Goal: Complete application form: Complete application form

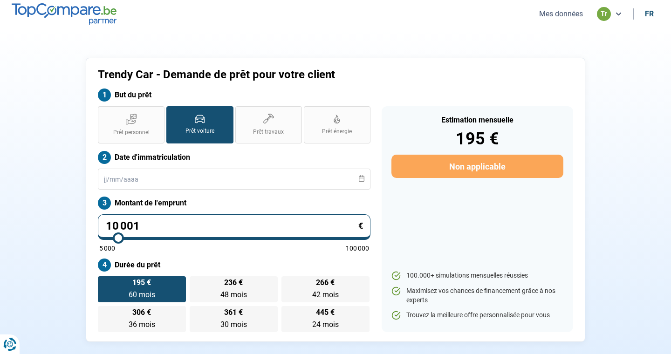
click at [558, 12] on button "Mes données" at bounding box center [560, 14] width 49 height 10
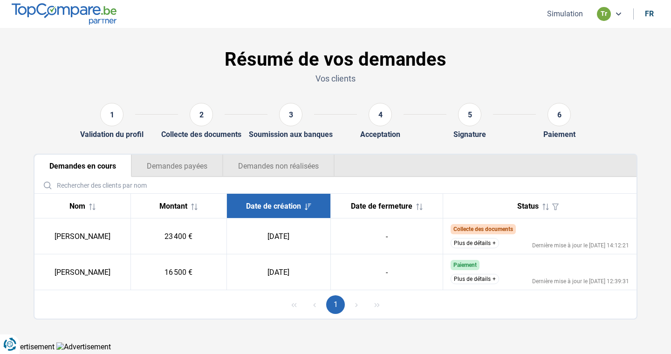
click at [559, 16] on button "Simulation" at bounding box center [564, 14] width 41 height 10
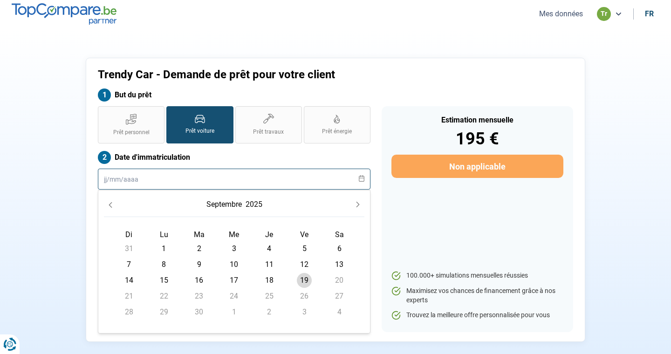
click at [224, 178] on input "text" at bounding box center [234, 179] width 272 height 21
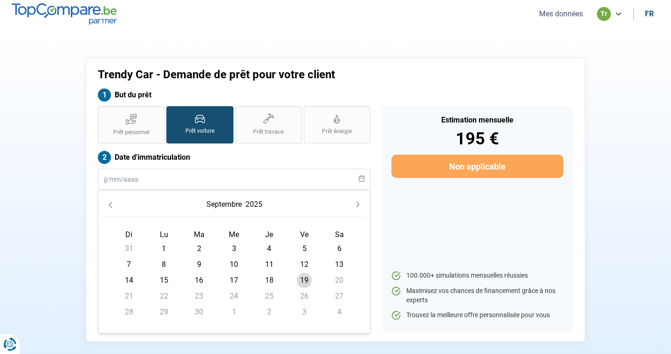
click at [113, 205] on icon "Previous Month" at bounding box center [110, 205] width 7 height 7
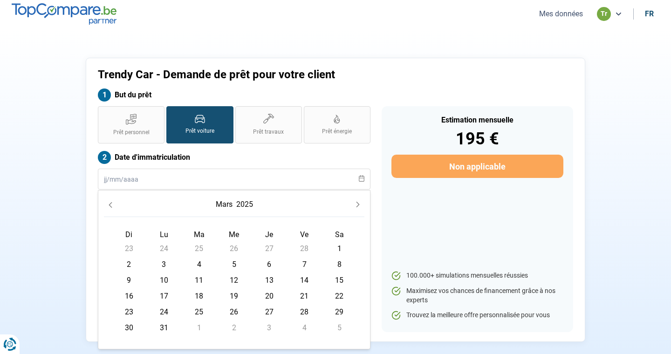
click at [113, 205] on icon "Previous Month" at bounding box center [110, 205] width 7 height 7
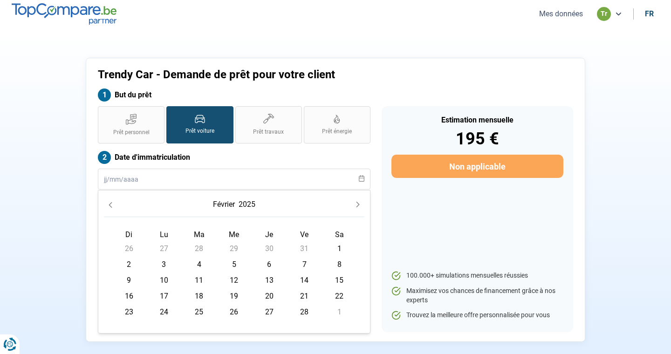
click at [113, 205] on icon "Previous Month" at bounding box center [110, 205] width 7 height 7
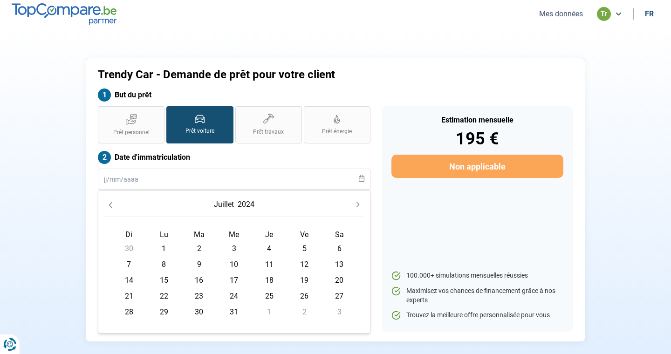
click at [113, 205] on icon "Previous Month" at bounding box center [110, 205] width 7 height 7
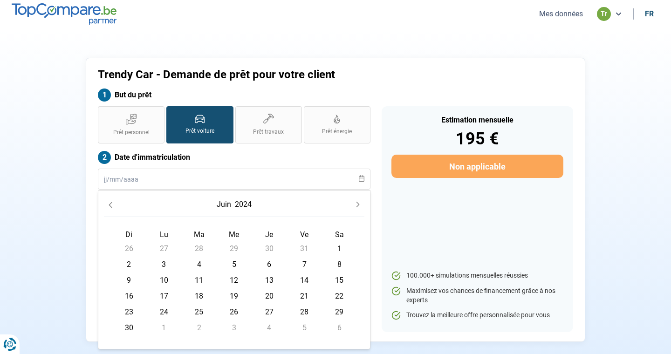
click at [113, 205] on icon "Previous Month" at bounding box center [110, 205] width 7 height 7
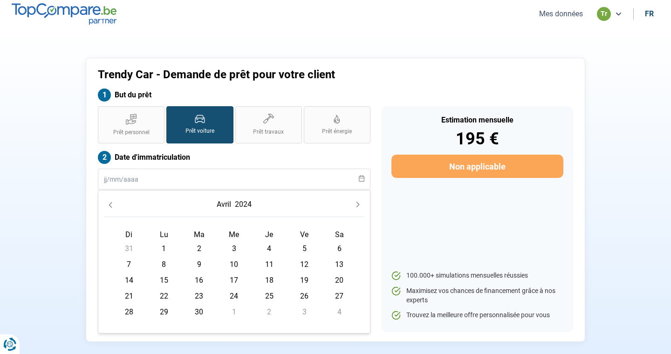
click at [113, 205] on icon "Previous Month" at bounding box center [110, 205] width 7 height 7
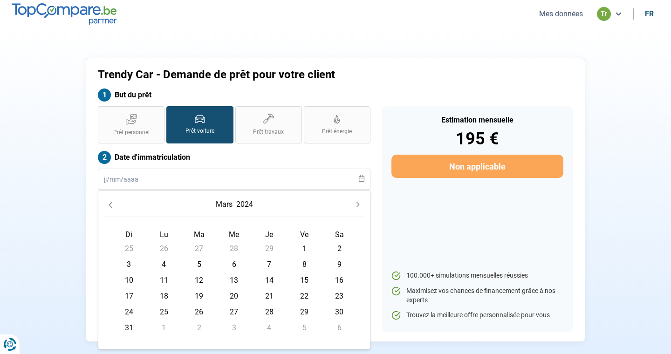
click at [113, 205] on icon "Previous Month" at bounding box center [110, 205] width 7 height 7
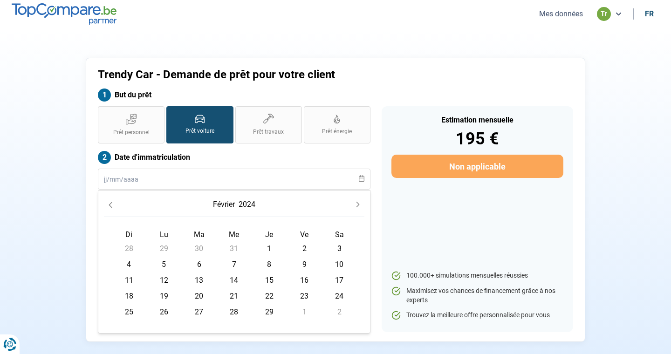
click at [113, 205] on icon "Previous Month" at bounding box center [110, 205] width 7 height 7
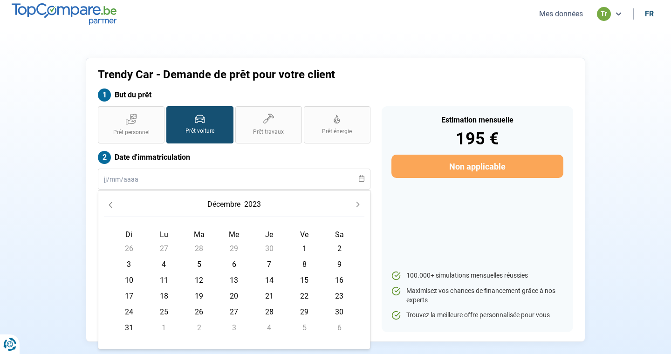
click at [113, 205] on icon "Previous Month" at bounding box center [110, 205] width 7 height 7
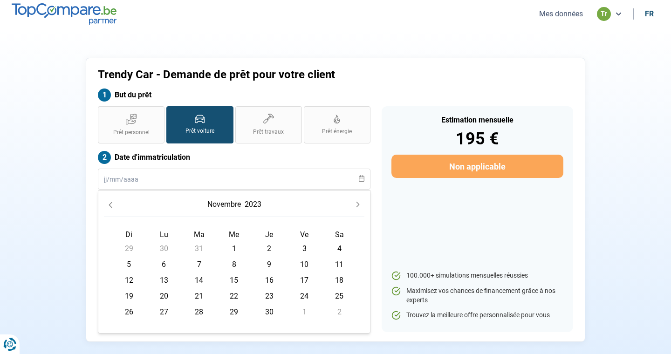
click at [113, 205] on icon "Previous Month" at bounding box center [110, 205] width 7 height 7
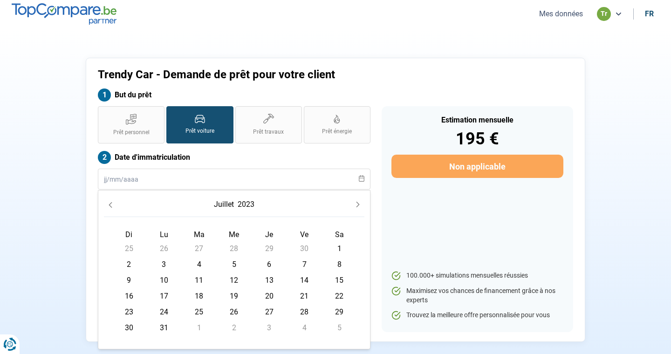
click at [113, 205] on icon "Previous Month" at bounding box center [110, 205] width 7 height 7
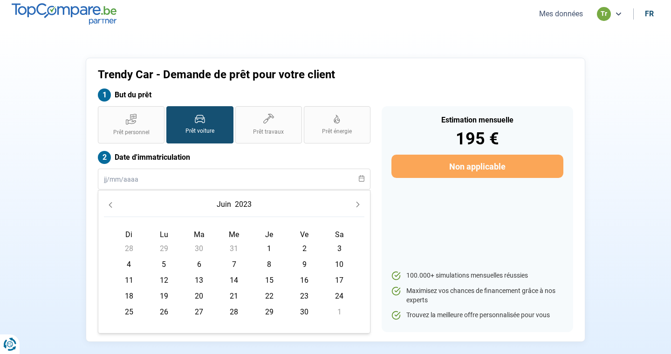
click at [113, 205] on icon "Previous Month" at bounding box center [110, 205] width 7 height 7
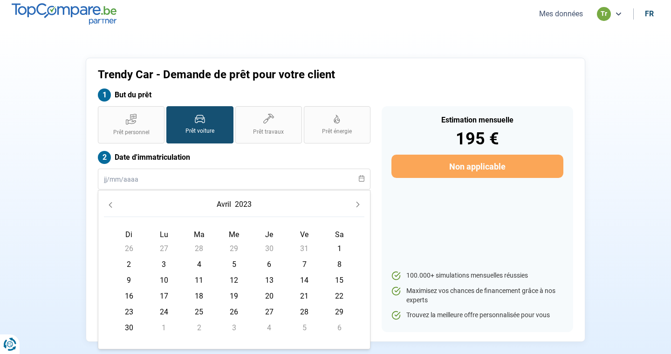
click at [113, 205] on icon "Previous Month" at bounding box center [110, 205] width 7 height 7
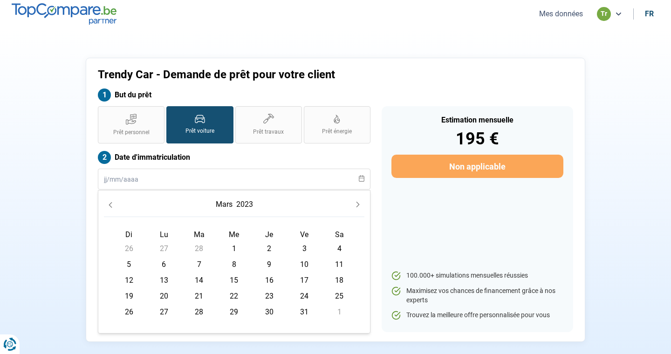
click at [113, 205] on icon "Previous Month" at bounding box center [110, 205] width 7 height 7
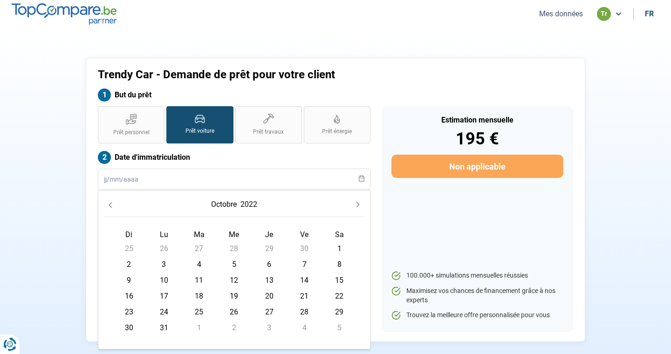
click at [113, 205] on icon "Previous Month" at bounding box center [110, 205] width 7 height 7
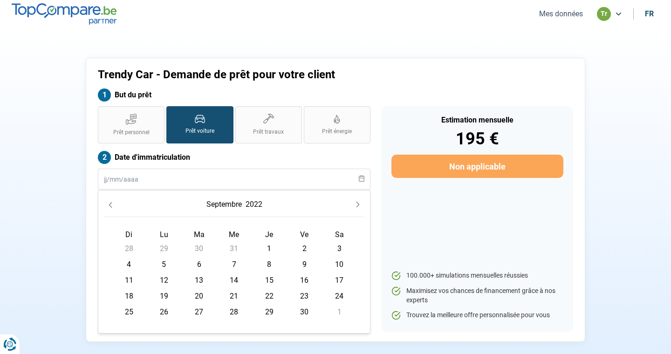
click at [113, 205] on icon "Previous Month" at bounding box center [110, 205] width 7 height 7
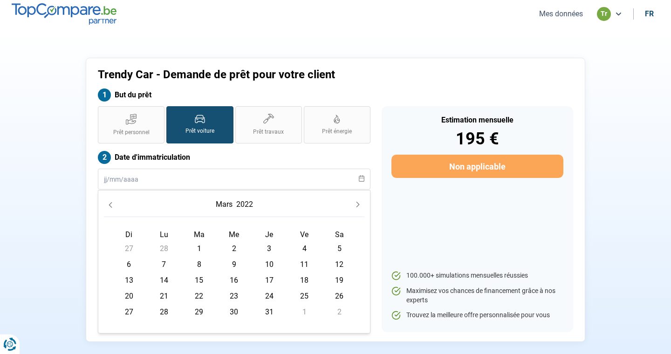
click at [113, 205] on icon "Previous Month" at bounding box center [110, 205] width 7 height 7
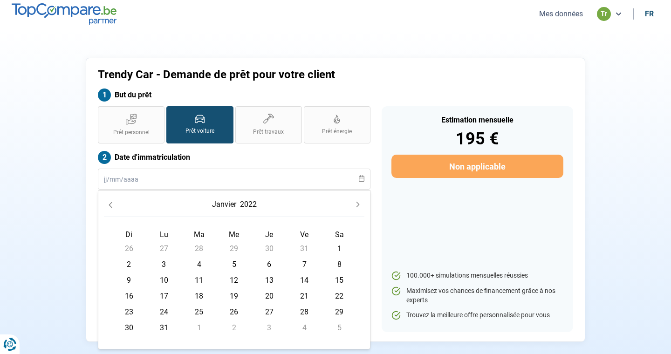
click at [113, 205] on icon "Previous Month" at bounding box center [110, 205] width 7 height 7
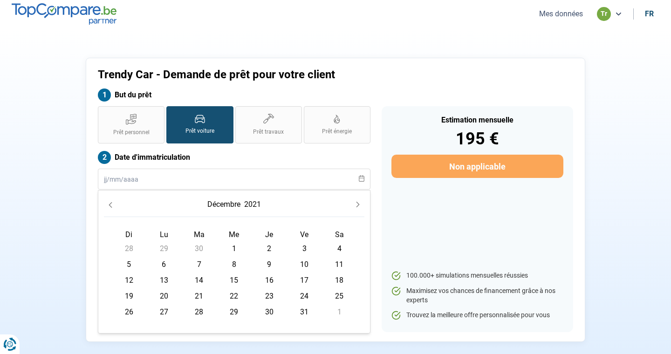
click at [113, 205] on icon "Previous Month" at bounding box center [110, 205] width 7 height 7
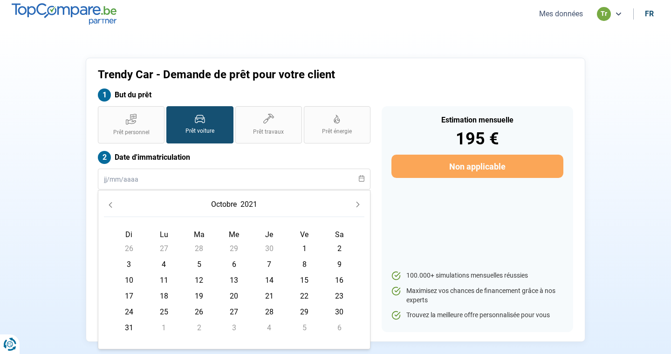
click at [113, 205] on icon "Previous Month" at bounding box center [110, 205] width 7 height 7
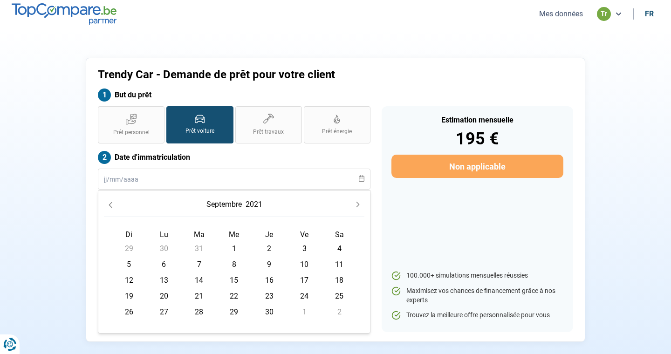
click at [113, 205] on icon "Previous Month" at bounding box center [110, 205] width 7 height 7
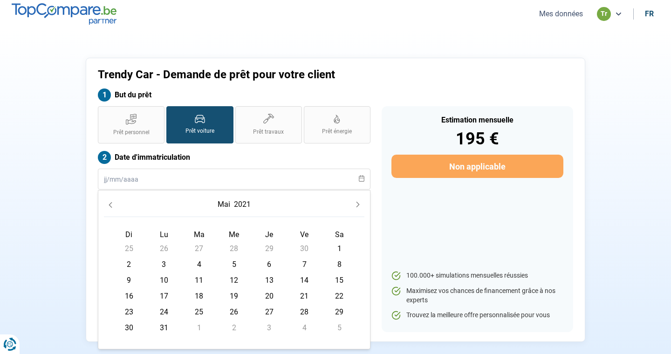
click at [113, 205] on icon "Previous Month" at bounding box center [110, 205] width 7 height 7
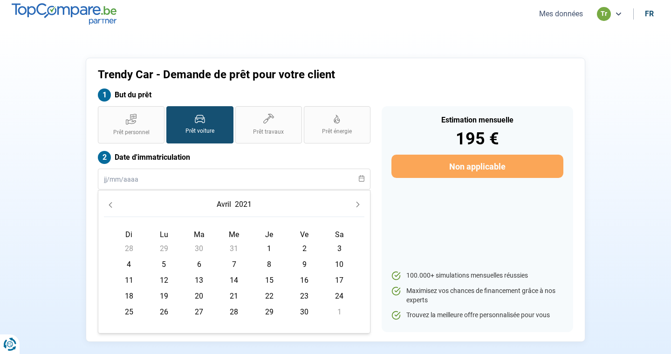
click at [113, 205] on icon "Previous Month" at bounding box center [110, 205] width 7 height 7
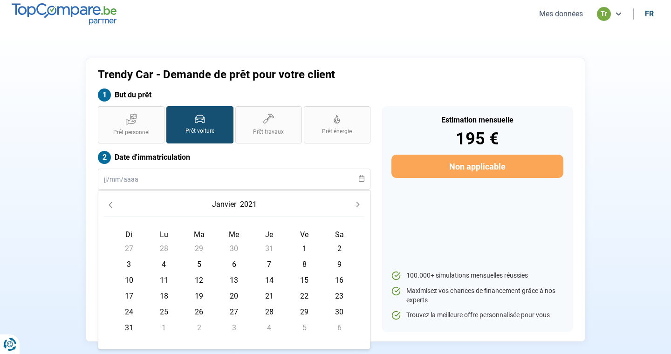
click at [113, 205] on icon "Previous Month" at bounding box center [110, 205] width 7 height 7
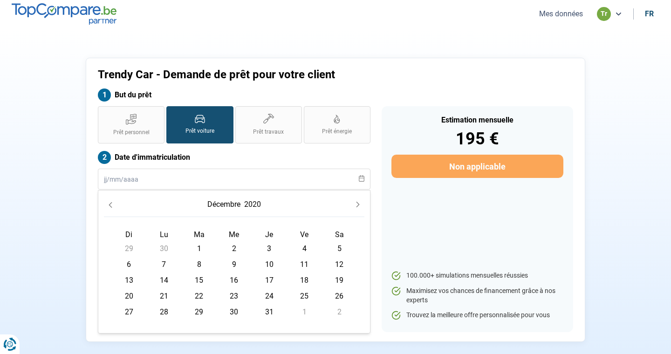
click at [113, 205] on icon "Previous Month" at bounding box center [110, 205] width 7 height 7
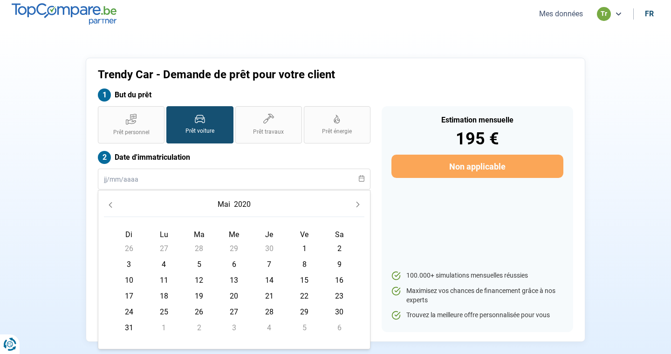
click at [113, 205] on icon "Previous Month" at bounding box center [110, 205] width 7 height 7
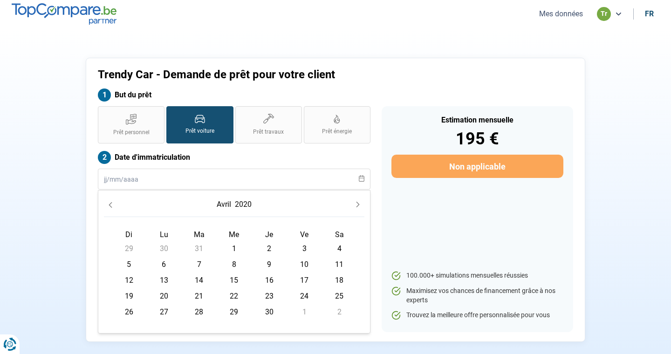
click at [113, 205] on icon "Previous Month" at bounding box center [110, 205] width 7 height 7
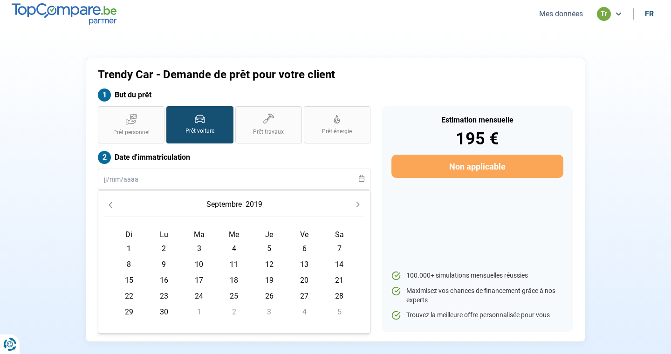
click at [113, 205] on icon "Previous Month" at bounding box center [110, 205] width 7 height 7
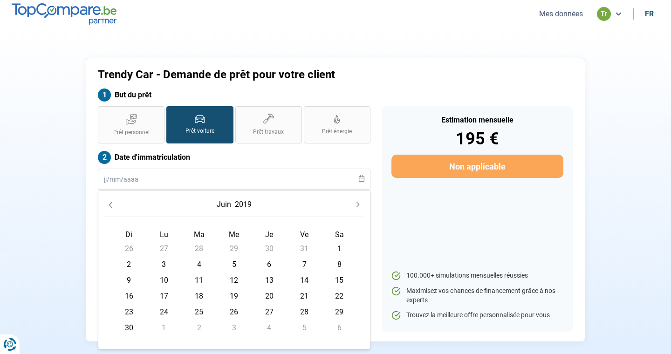
click at [238, 266] on span "5" at bounding box center [233, 264] width 15 height 15
type input "[DATE]"
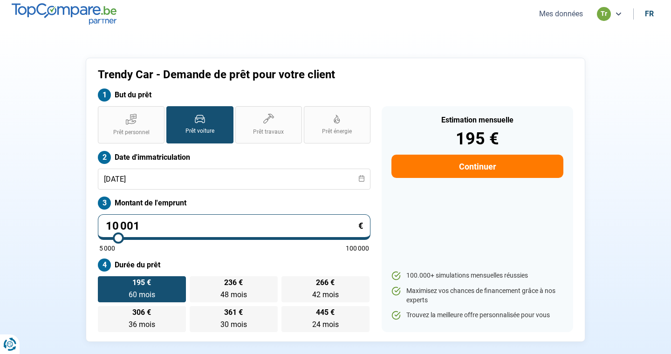
click at [211, 225] on input "10 001" at bounding box center [234, 227] width 272 height 26
type input "1 000"
type input "5000"
type input "100"
type input "5000"
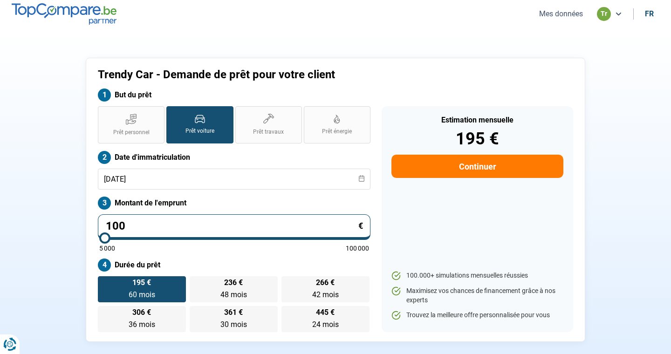
type input "10"
type input "5000"
type input "1"
type input "5000"
type input "0"
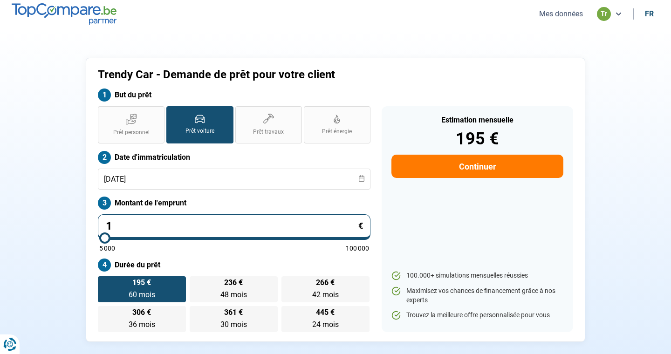
type input "5000"
type input "2"
type input "5000"
type input "23"
type input "5000"
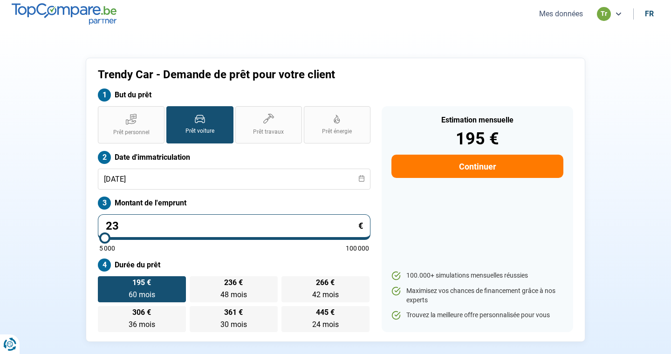
type input "239"
type input "5000"
type input "2 390"
type input "5000"
type input "23 900"
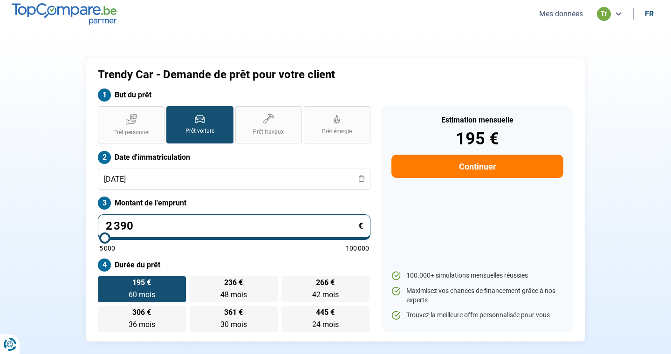
type input "24000"
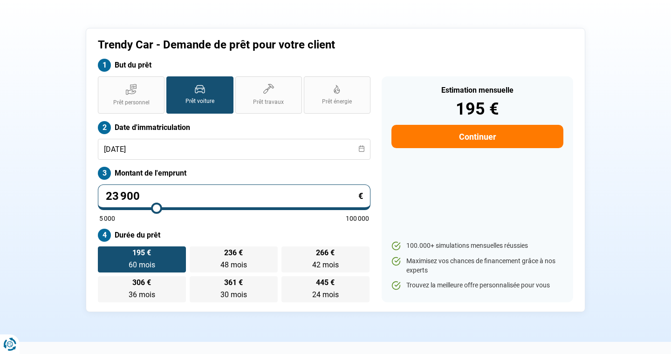
scroll to position [43, 0]
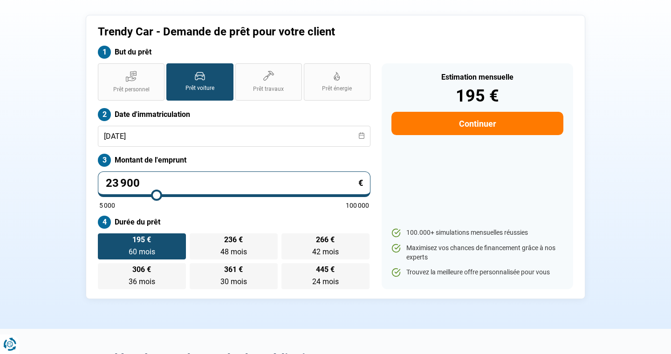
type input "23 900"
type input "24000"
click at [289, 158] on label "Montant de l'emprunt" at bounding box center [234, 160] width 272 height 13
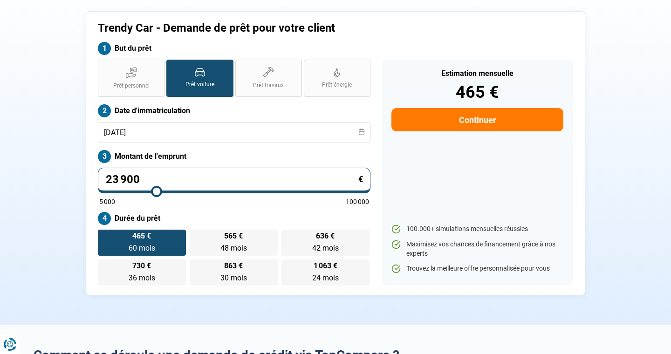
scroll to position [48, 0]
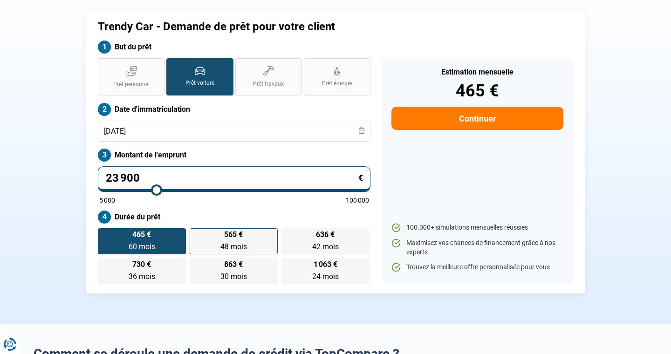
click at [231, 243] on span "48 mois" at bounding box center [233, 246] width 27 height 9
click at [196, 234] on input "565 € 48 mois 48 mois" at bounding box center [193, 231] width 6 height 6
radio input "true"
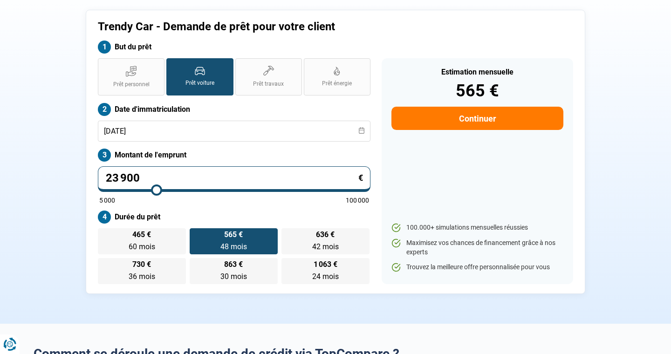
scroll to position [0, 0]
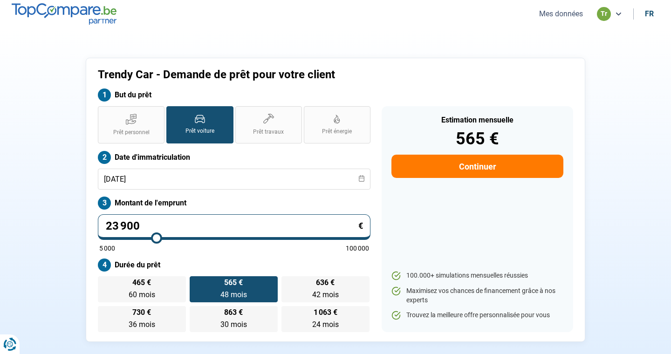
click at [471, 173] on button "Continuer" at bounding box center [477, 166] width 172 height 23
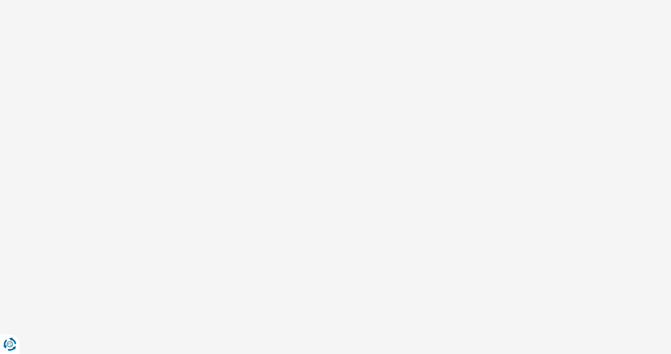
select select "32"
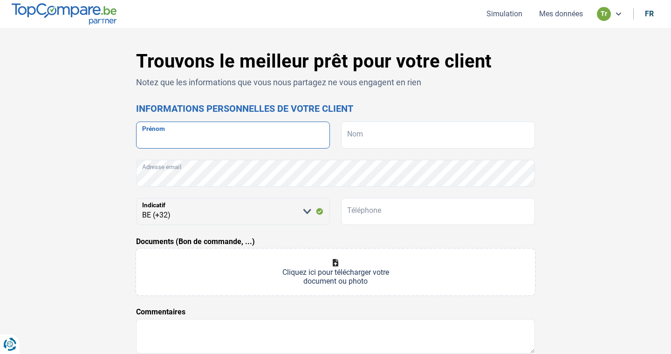
click at [238, 139] on input "Prénom" at bounding box center [233, 135] width 194 height 27
type input "SANDA"
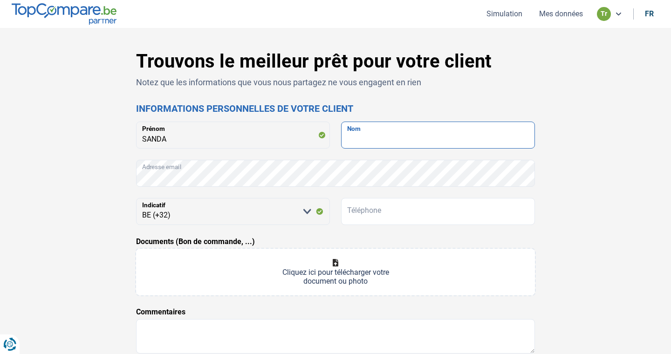
click at [409, 140] on input "Nom" at bounding box center [438, 135] width 194 height 27
type input "TEGLAS"
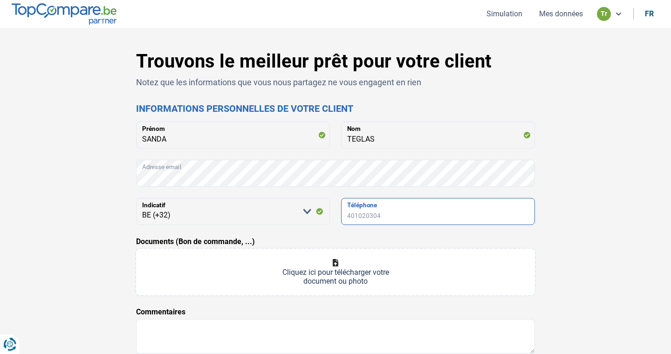
click at [418, 219] on input "Téléphone" at bounding box center [438, 211] width 194 height 27
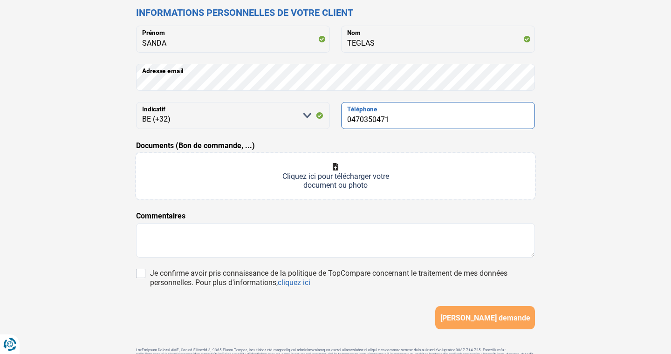
scroll to position [96, 0]
type input "0470350471"
click at [327, 180] on input "Documents (Bon de commande, ...)" at bounding box center [335, 175] width 399 height 47
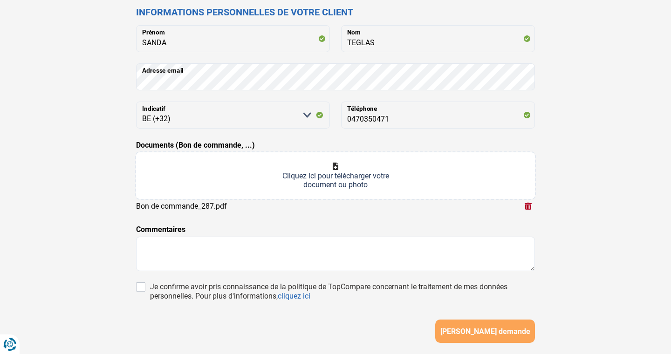
click at [337, 165] on input "Documents (Bon de commande, ...)" at bounding box center [335, 175] width 399 height 47
type input "C:\fakepath\PHOTO-2025-09-13-16-46-53.jpg"
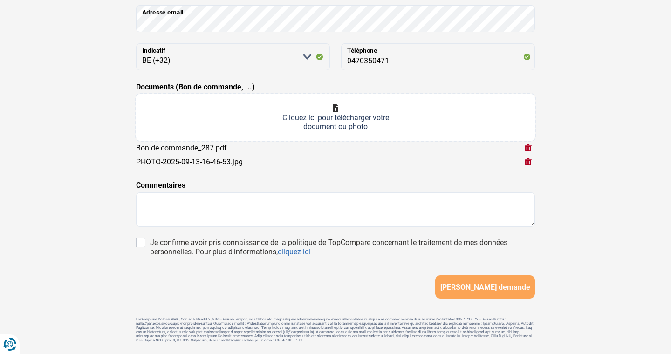
scroll to position [182, 0]
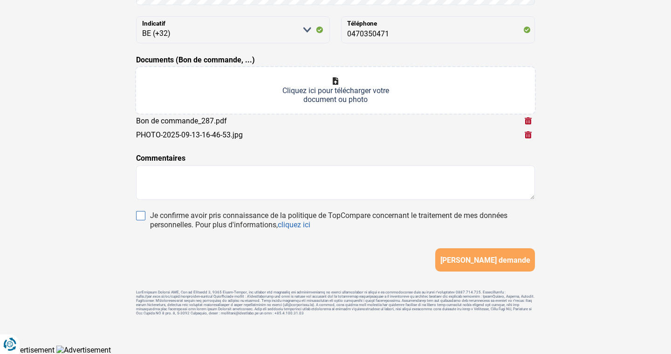
click at [143, 217] on input "Je confirme avoir pris connaissance de la politique de TopCompare concernant le…" at bounding box center [140, 215] width 9 height 9
checkbox input "true"
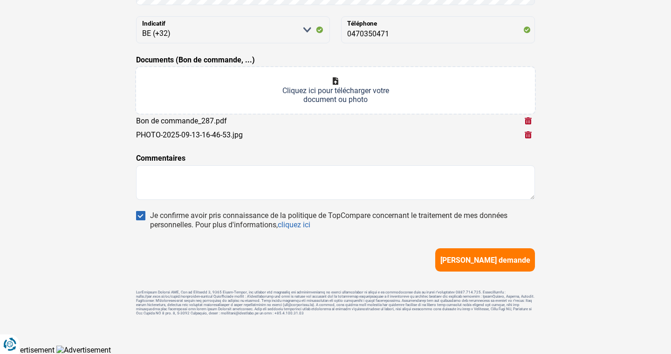
click at [505, 259] on span "[PERSON_NAME] demande" at bounding box center [485, 260] width 90 height 9
